Goal: Information Seeking & Learning: Learn about a topic

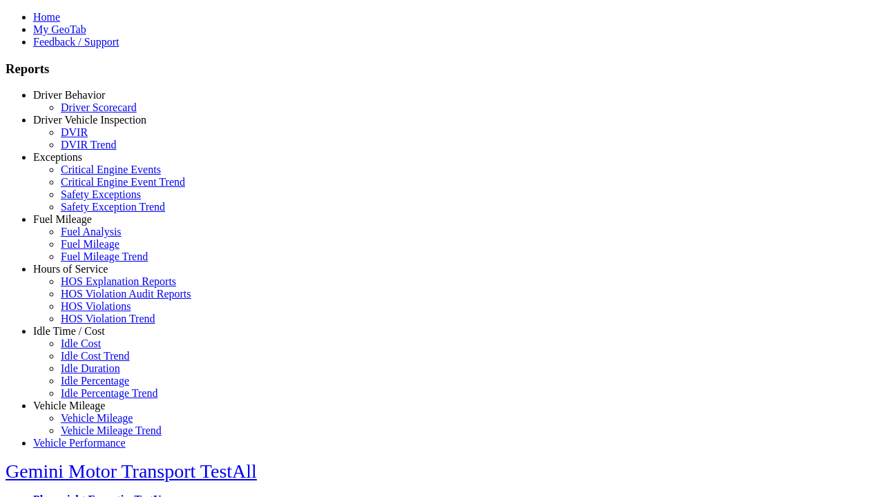
click at [79, 400] on link "Vehicle Mileage" at bounding box center [69, 406] width 72 height 12
click at [90, 412] on link "Vehicle Mileage" at bounding box center [97, 418] width 72 height 12
select select "**********"
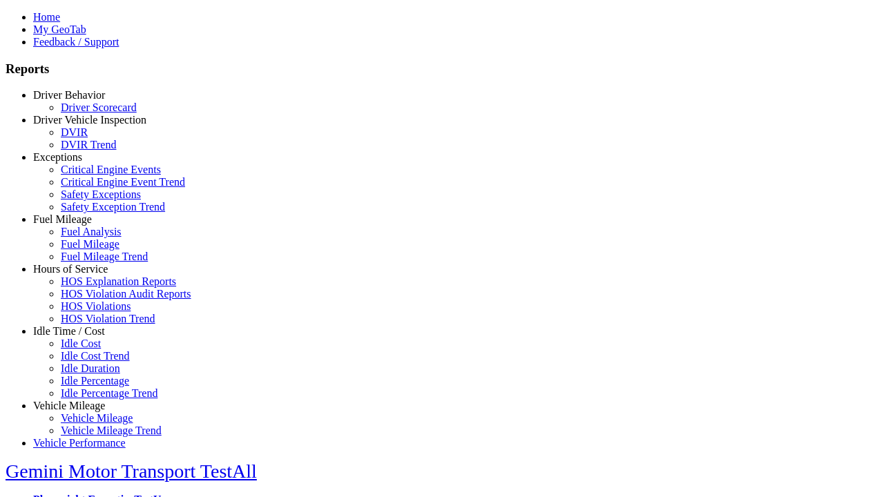
type input "**********"
